Goal: Information Seeking & Learning: Learn about a topic

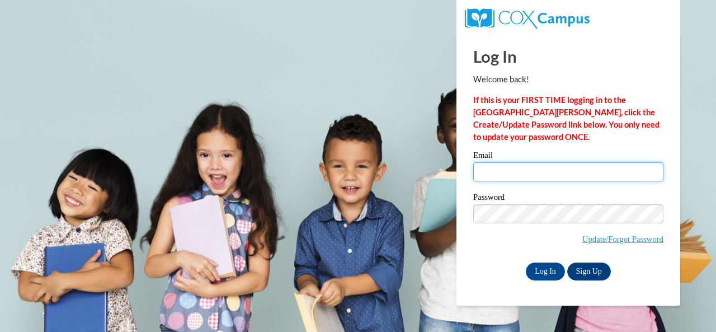
click at [546, 177] on input "Email" at bounding box center [568, 171] width 190 height 19
type input "wilksabi854@gmail.com"
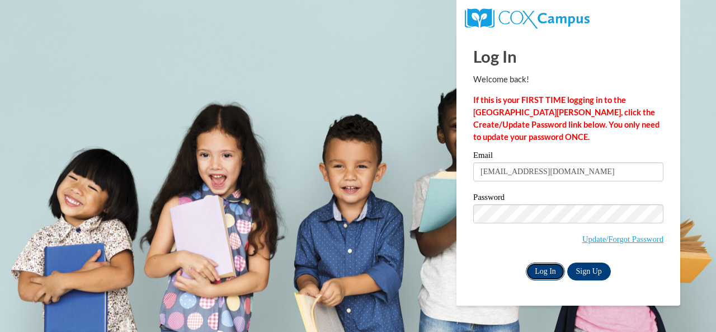
click at [538, 271] on input "Log In" at bounding box center [545, 271] width 39 height 18
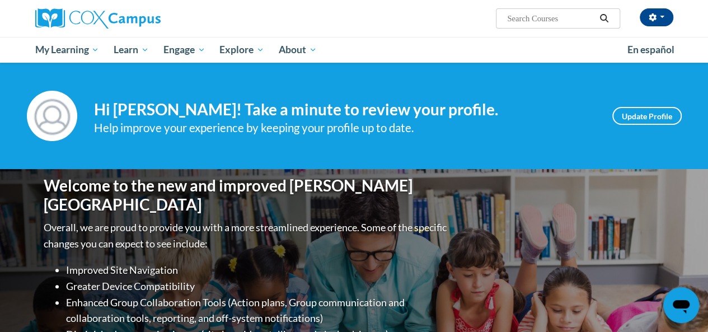
click at [546, 18] on input "Search..." at bounding box center [551, 18] width 90 height 13
type input "oral language"
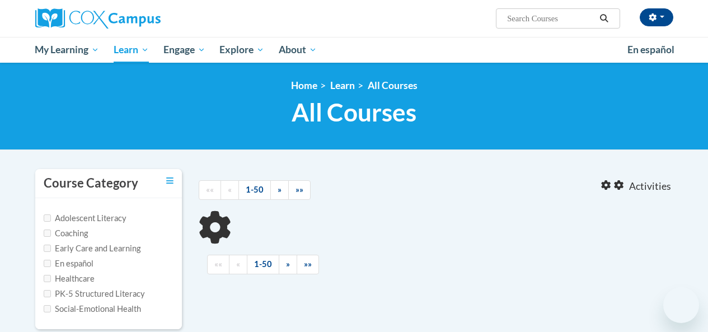
type input "oral language"
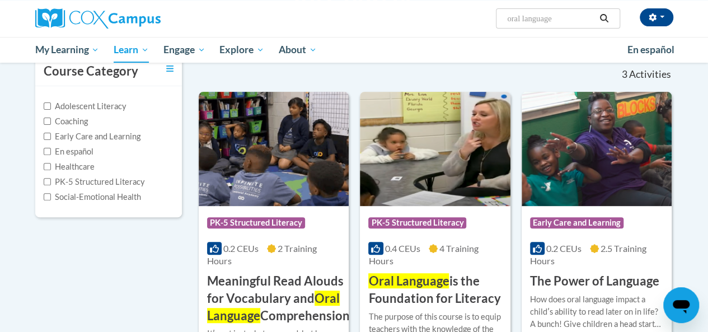
scroll to position [134, 0]
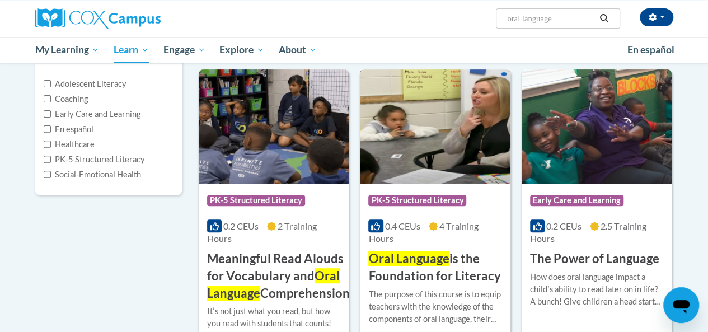
click at [469, 282] on h3 "Oral Language is the Foundation for Literacy" at bounding box center [434, 267] width 133 height 35
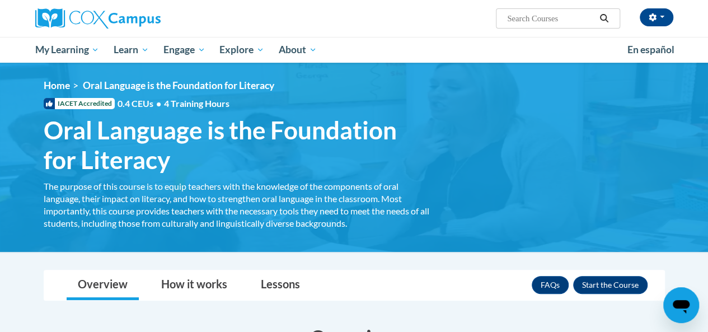
click at [447, 137] on div "<en>Home</en><fr>Accueil</fr><de>Zuhause</de><it>Casa</it><es>Casa</es><pt>Casa…" at bounding box center [354, 157] width 655 height 156
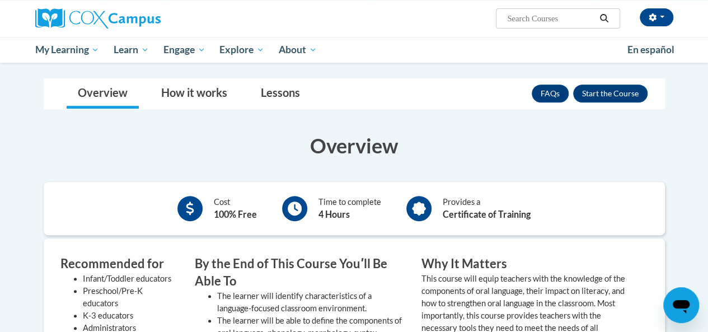
scroll to position [201, 0]
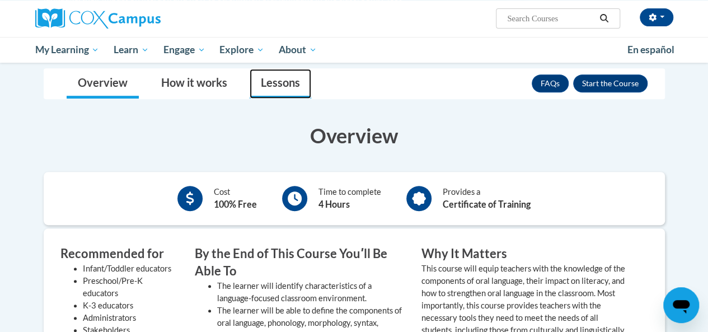
click at [287, 91] on link "Lessons" at bounding box center [281, 84] width 62 height 30
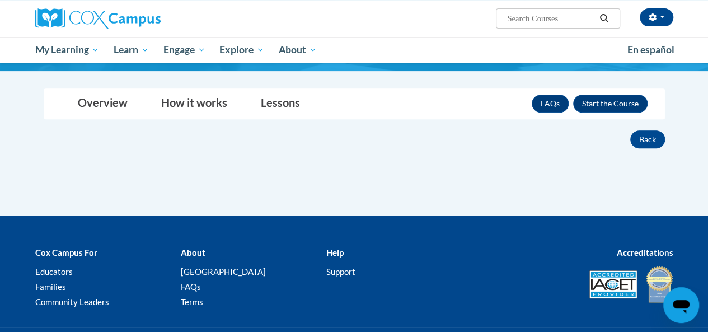
scroll to position [179, 0]
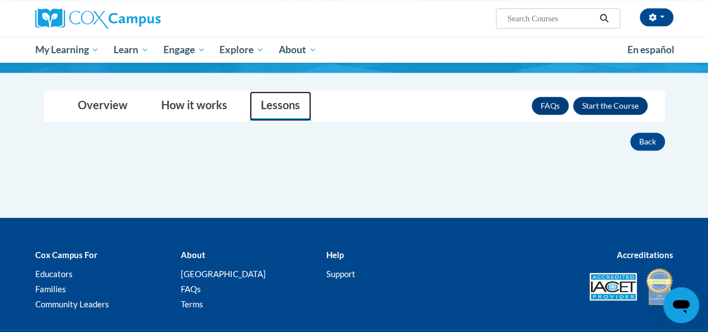
click at [290, 110] on link "Lessons" at bounding box center [281, 106] width 62 height 30
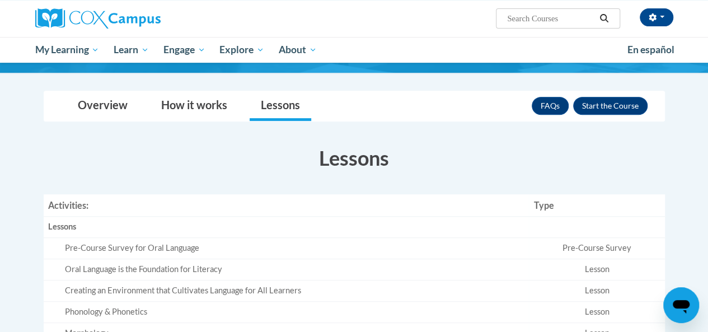
click at [626, 152] on h3 "Lessons" at bounding box center [354, 158] width 621 height 28
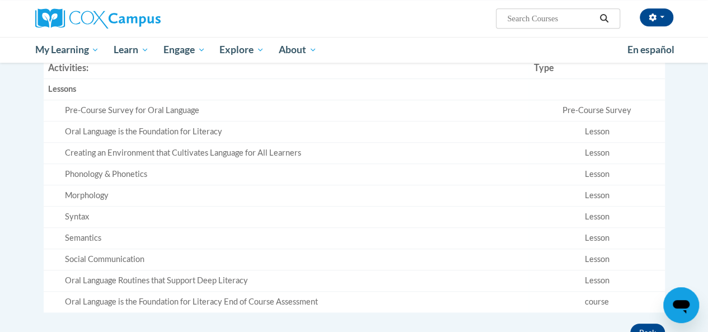
scroll to position [336, 0]
